Goal: Task Accomplishment & Management: Complete application form

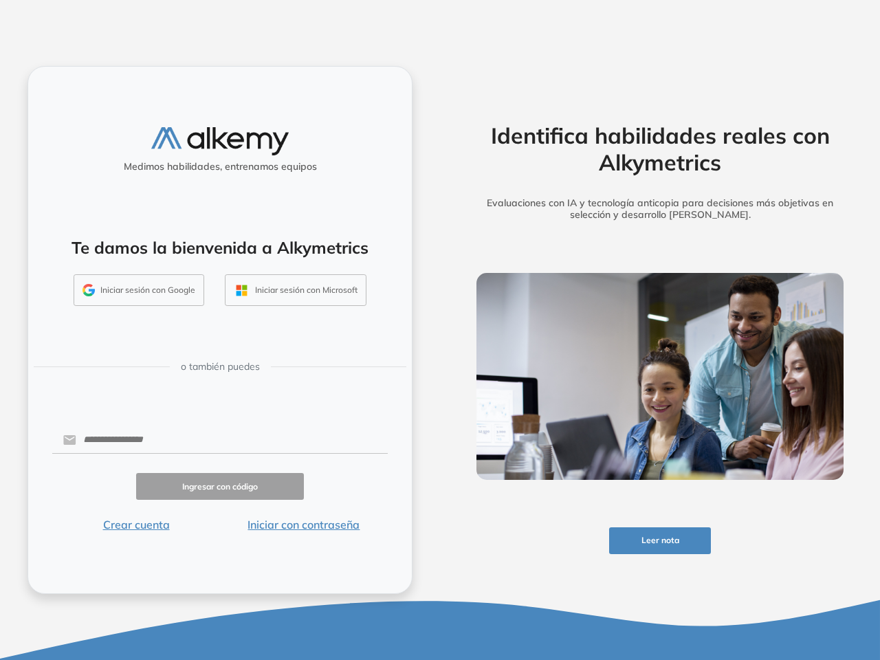
click at [440, 330] on div "Identifica habilidades reales con Alkymetrics Evaluaciones con IA y tecnología …" at bounding box center [660, 330] width 440 height 660
click at [660, 540] on button "Leer nota" at bounding box center [660, 540] width 102 height 27
click at [139, 290] on button "Iniciar sesión con Google" at bounding box center [139, 290] width 131 height 32
click at [295, 290] on button "Iniciar sesión con Microsoft" at bounding box center [296, 290] width 142 height 32
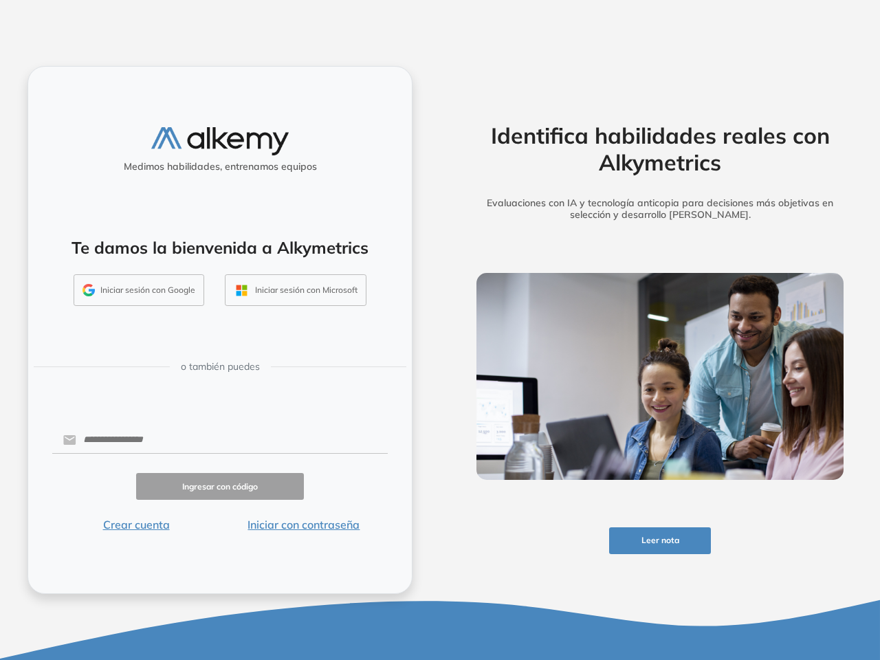
click at [136, 524] on button "Crear cuenta" at bounding box center [136, 524] width 168 height 16
